Goal: Task Accomplishment & Management: Manage account settings

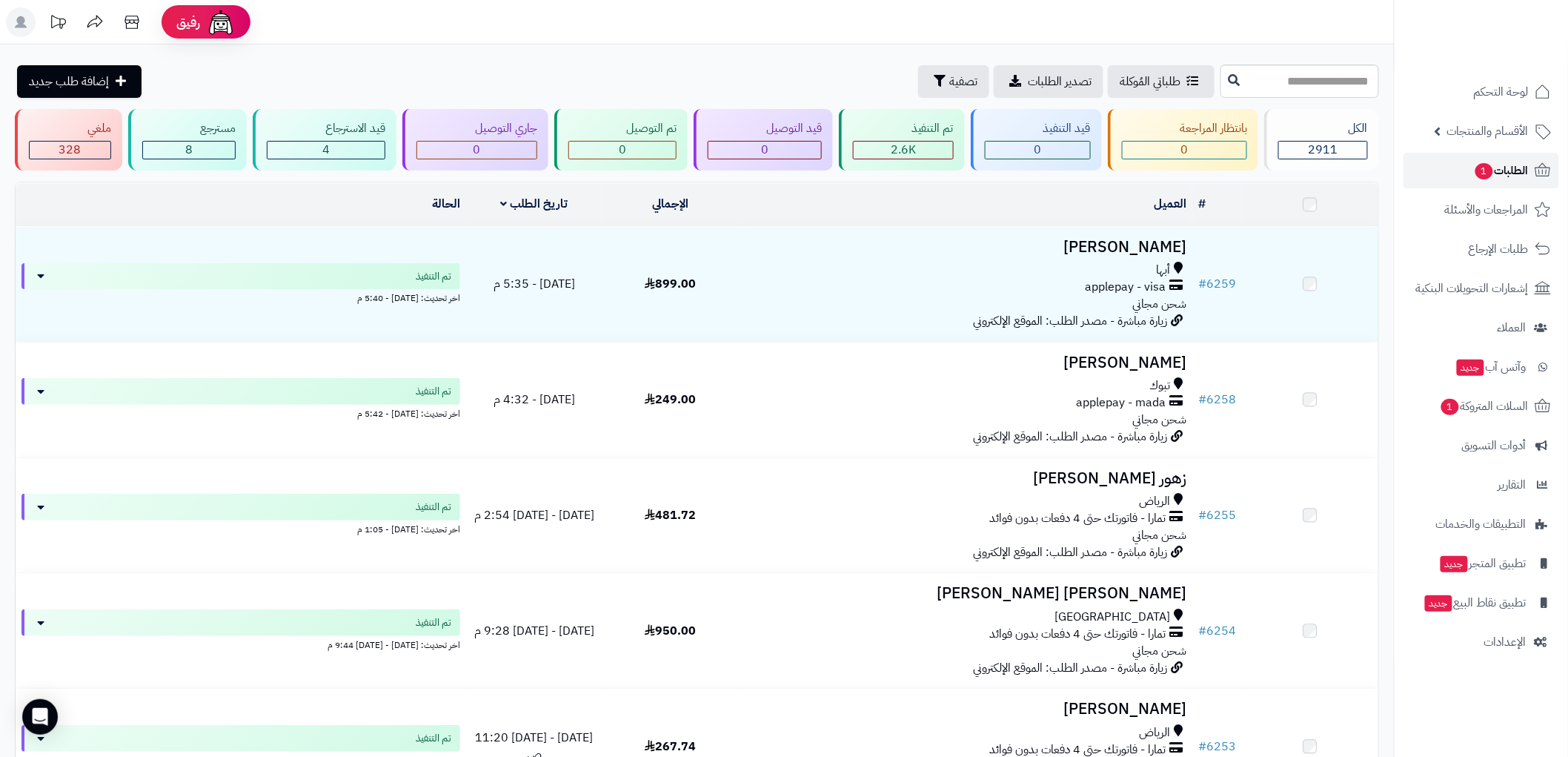
click at [1509, 167] on span "الطلبات 1" at bounding box center [1502, 171] width 55 height 21
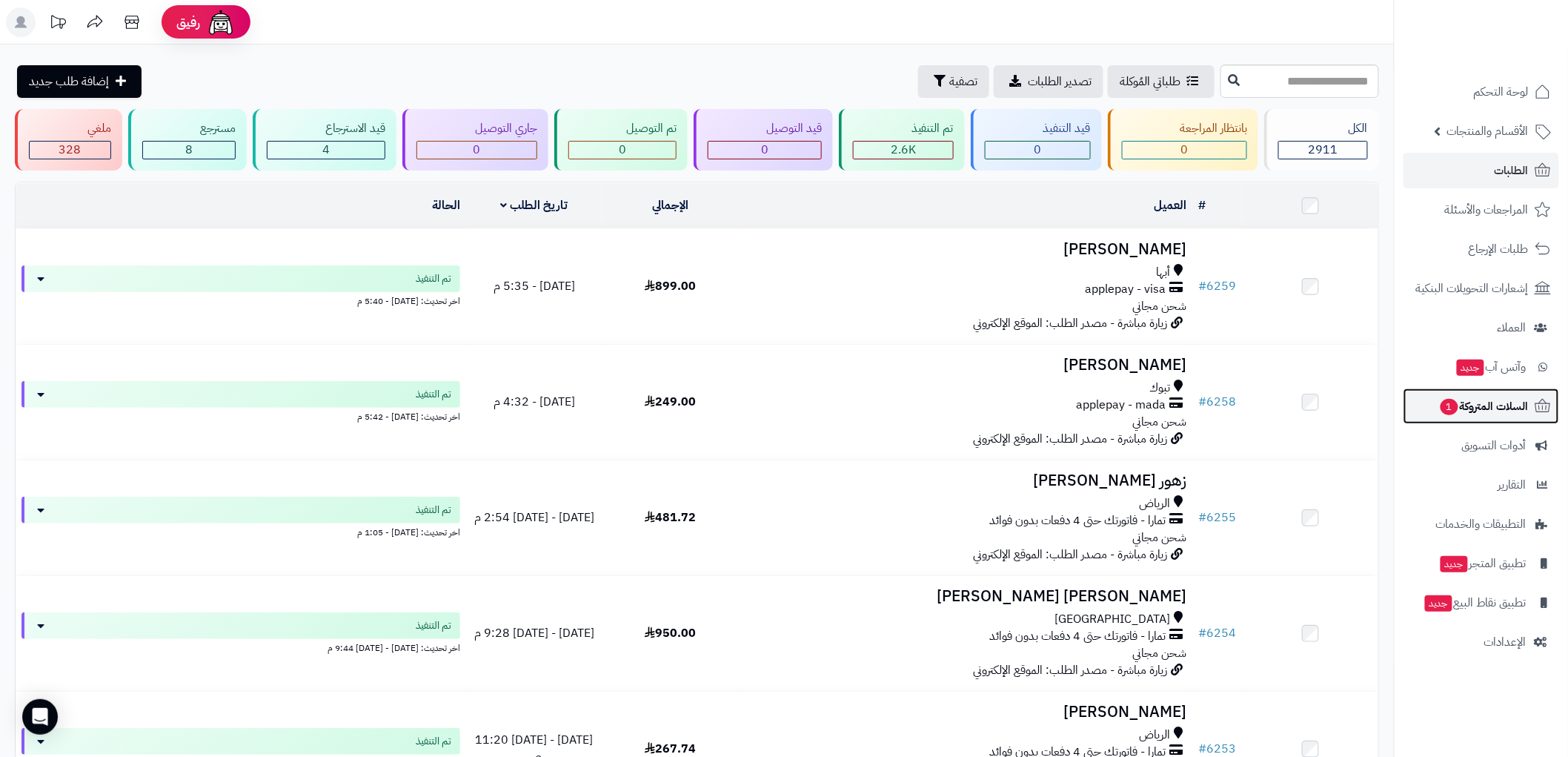
click at [1534, 408] on icon at bounding box center [1543, 406] width 18 height 18
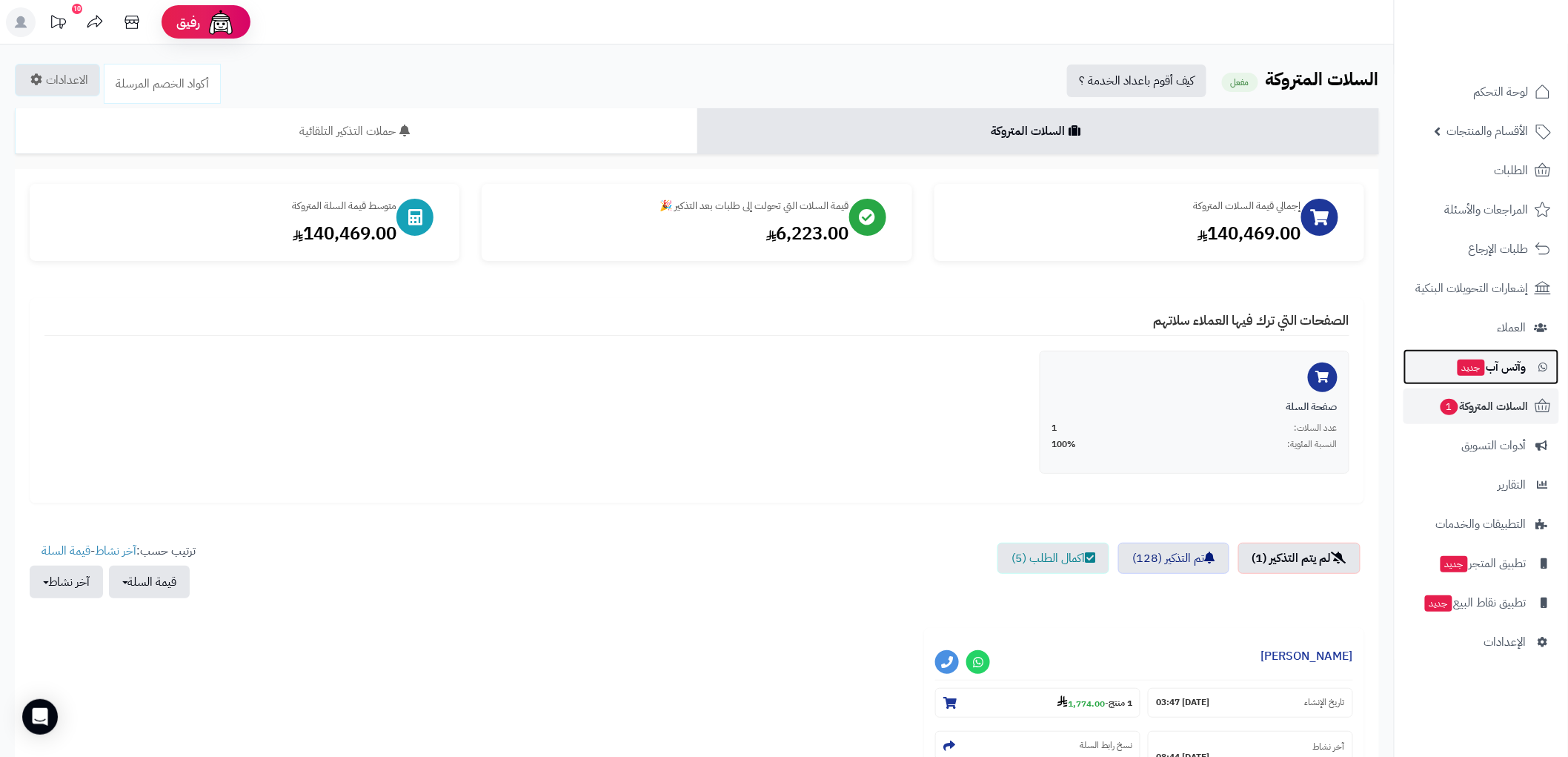
click at [1512, 366] on span "وآتس آب جديد" at bounding box center [1491, 367] width 71 height 21
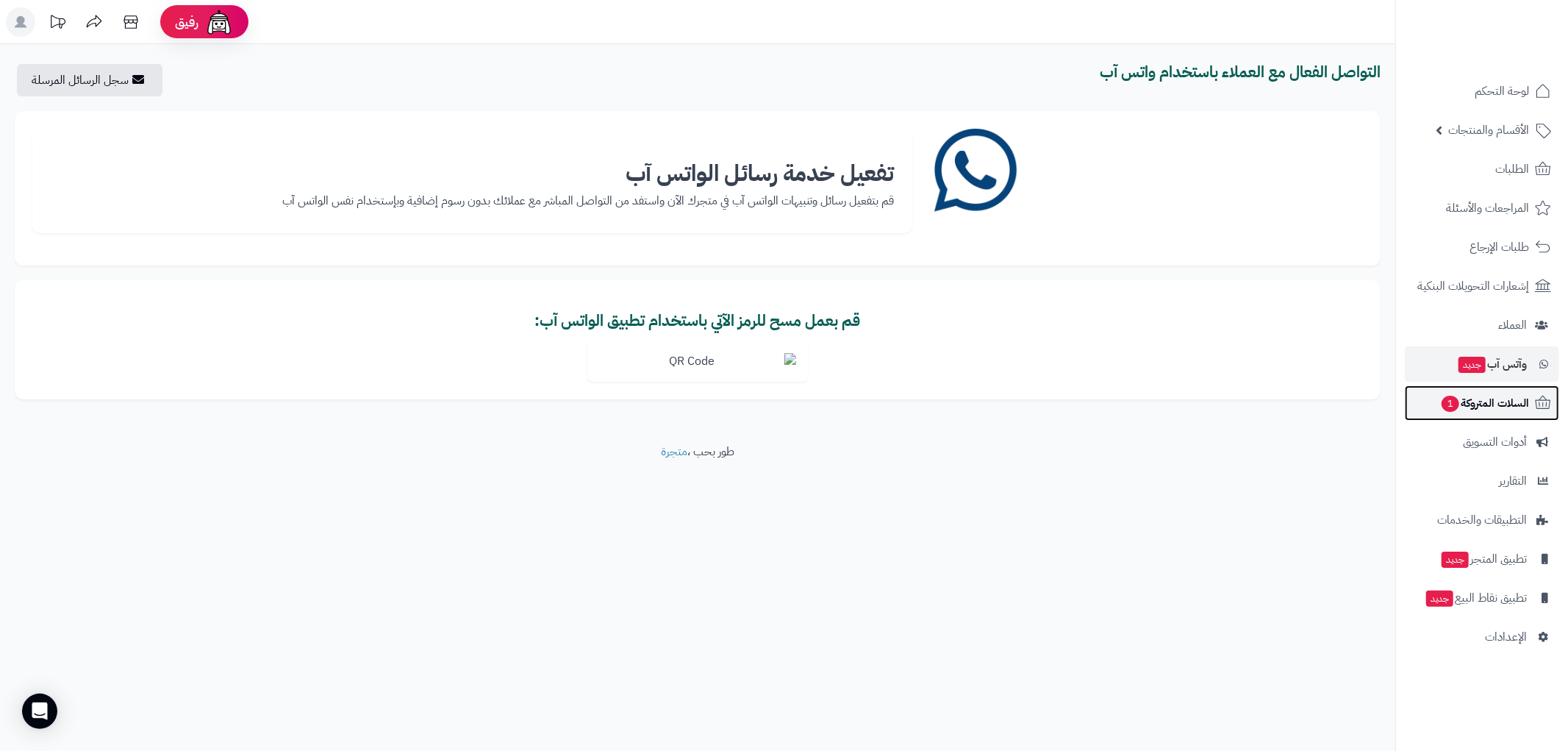
click at [1500, 410] on span "السلات المتروكة 1" at bounding box center [1485, 403] width 89 height 21
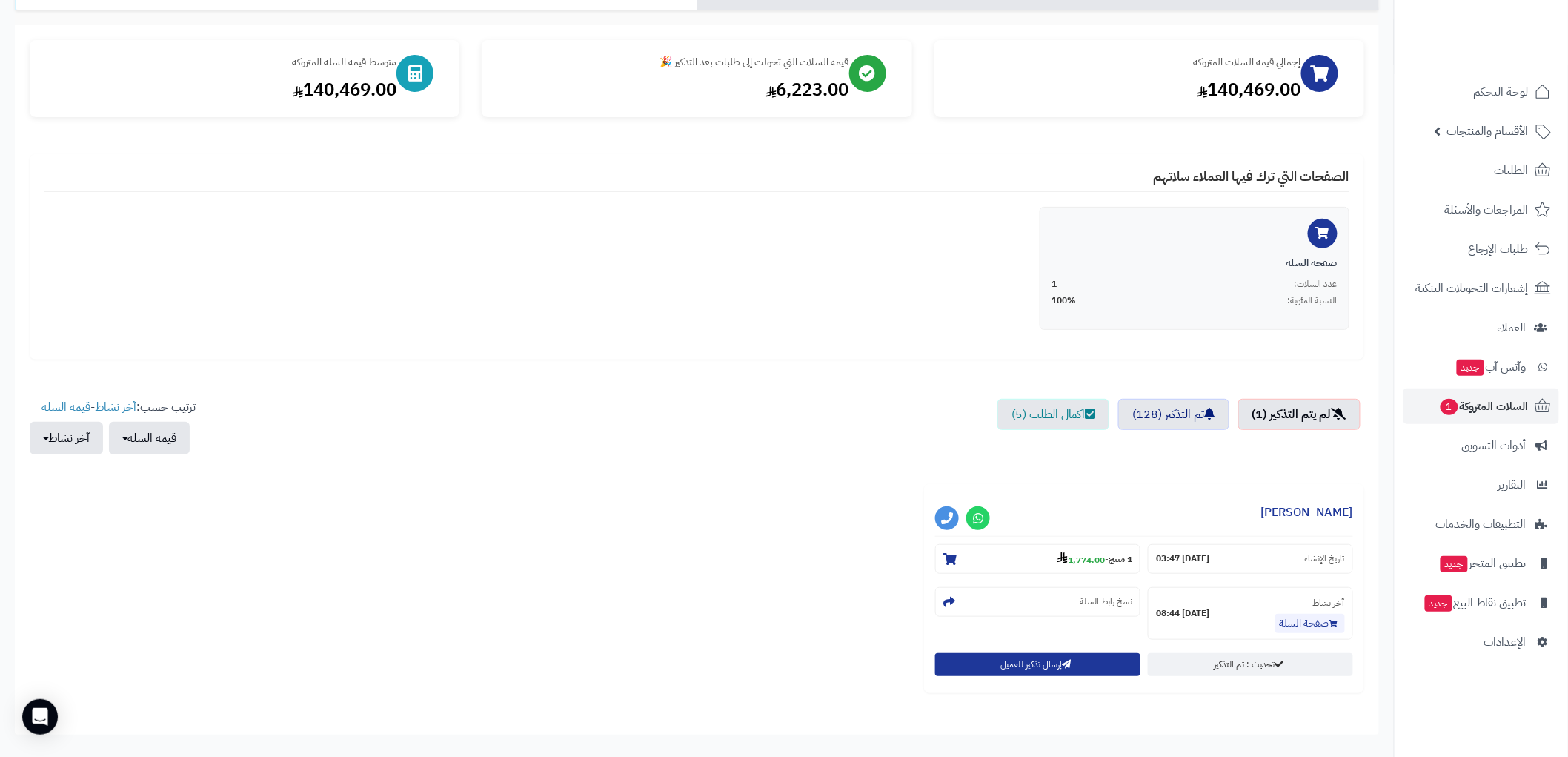
scroll to position [238, 0]
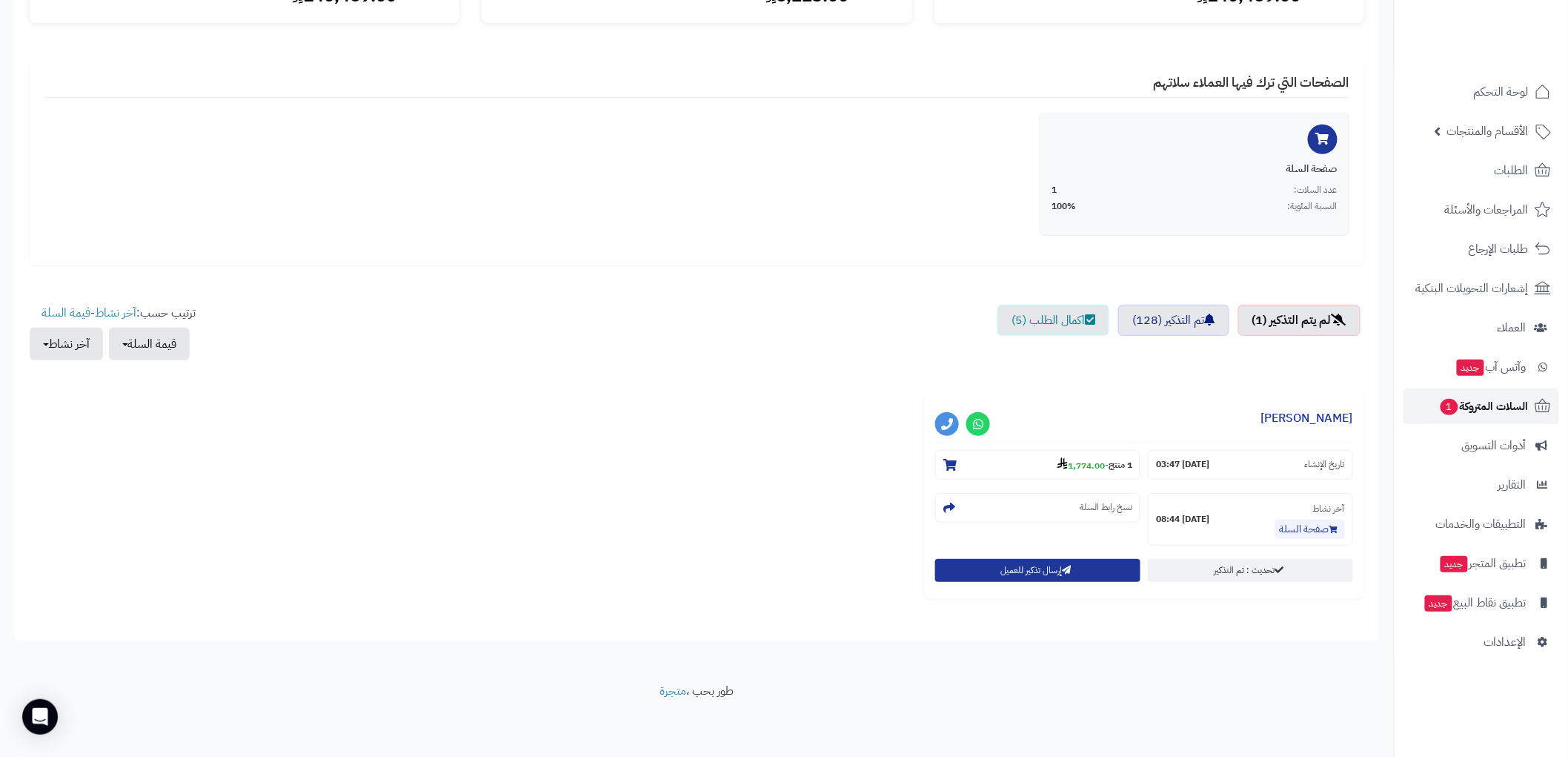
click at [1523, 413] on span "السلات المتروكة 1" at bounding box center [1484, 406] width 89 height 21
click at [1486, 130] on span "الأقسام والمنتجات" at bounding box center [1488, 131] width 81 height 21
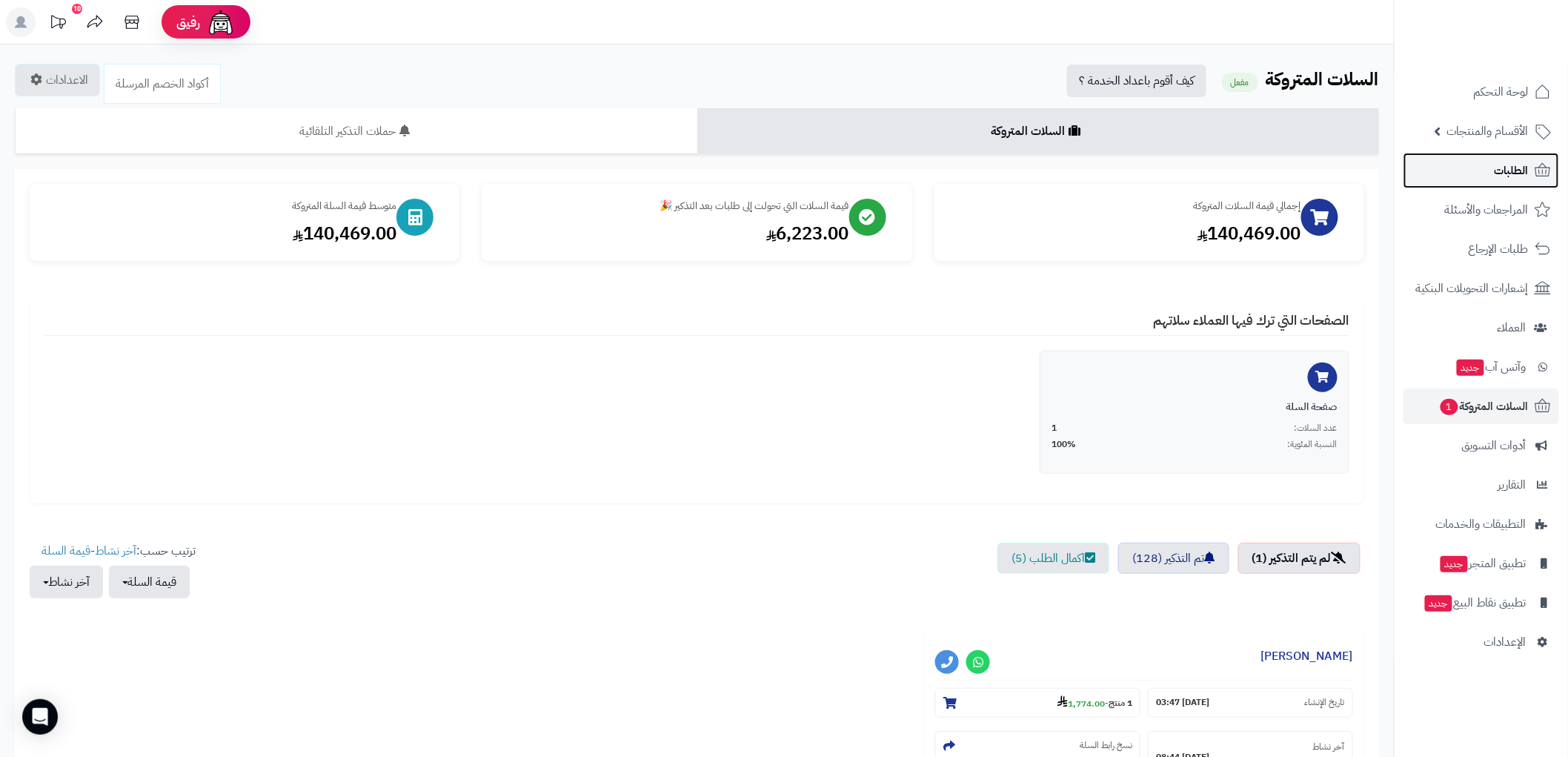
click at [1500, 179] on span "الطلبات" at bounding box center [1512, 171] width 34 height 21
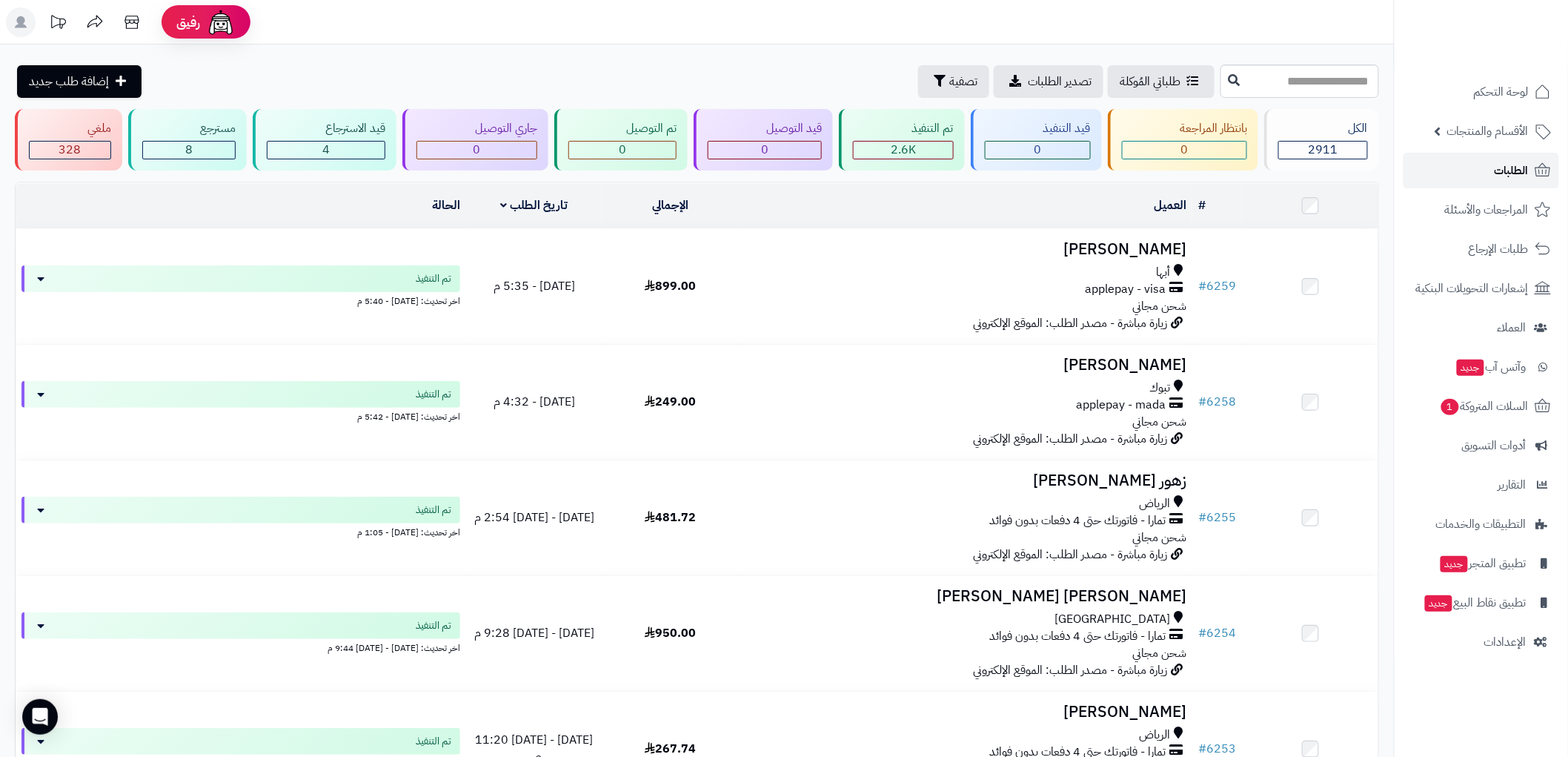
click at [1515, 176] on span "الطلبات" at bounding box center [1512, 171] width 34 height 21
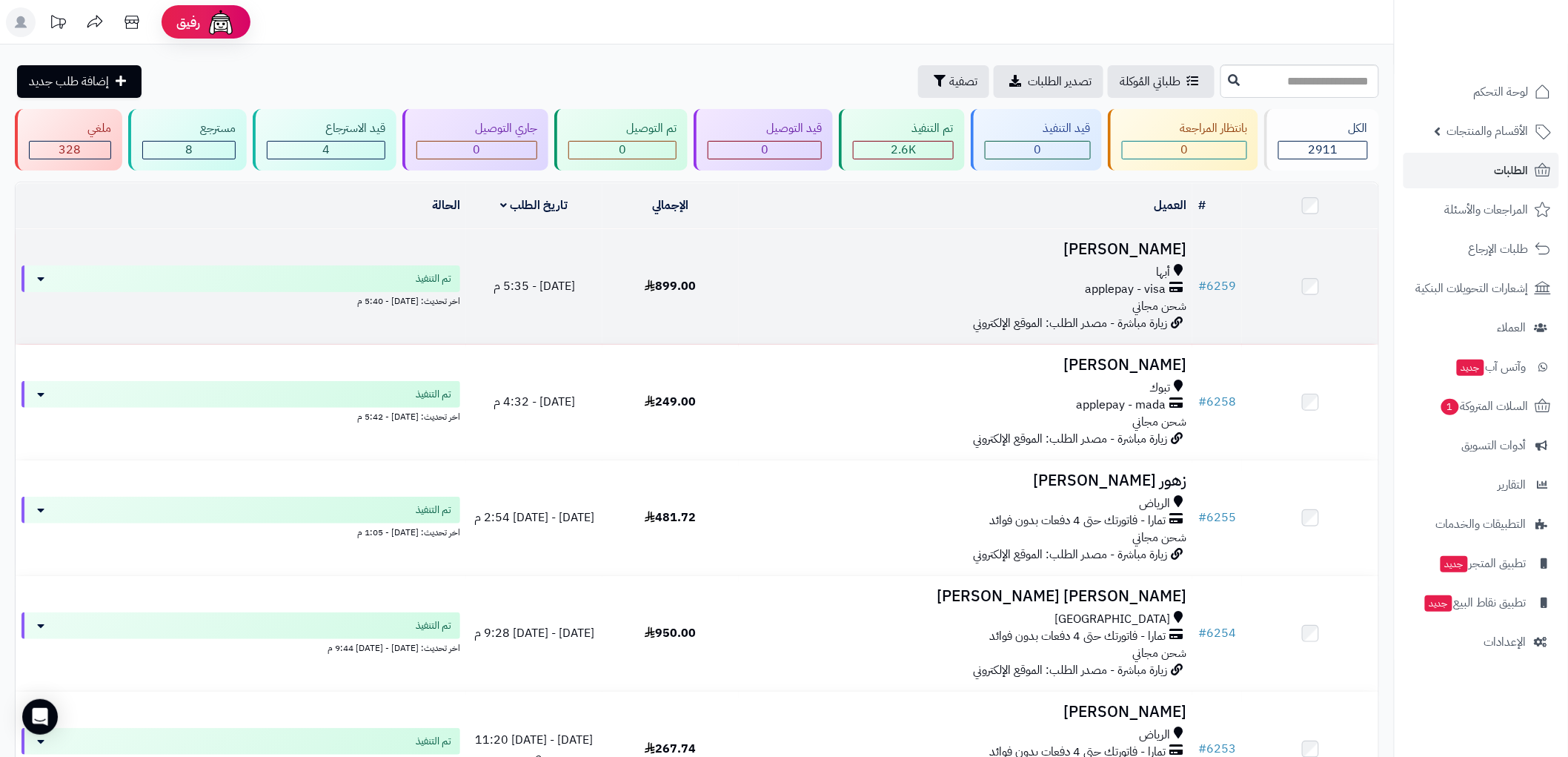
click at [1035, 267] on div "أبها" at bounding box center [965, 272] width 442 height 17
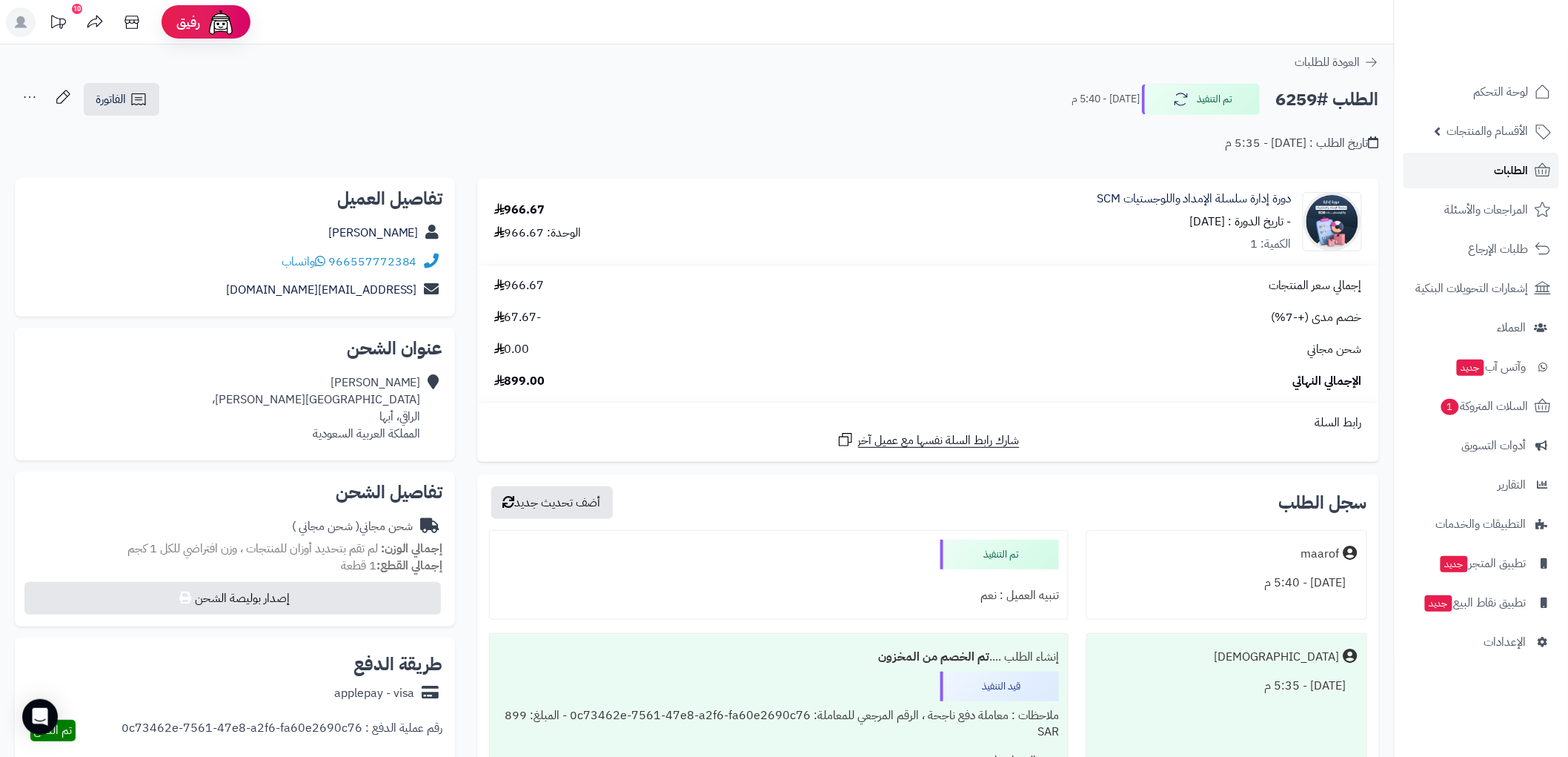
click at [1528, 172] on span "الطلبات" at bounding box center [1512, 171] width 34 height 21
